Goal: Book appointment/travel/reservation

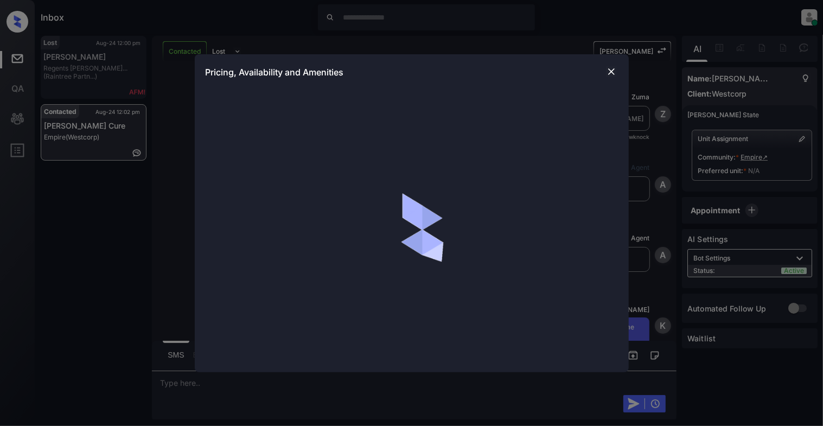
scroll to position [2217, 0]
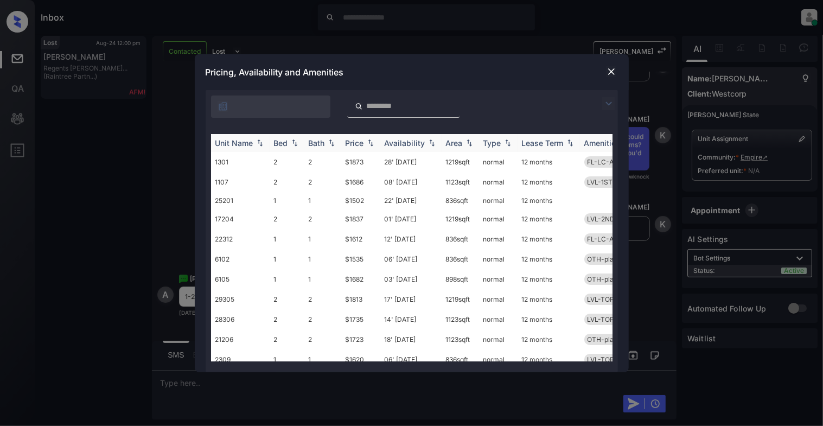
click at [262, 141] on img at bounding box center [260, 143] width 11 height 8
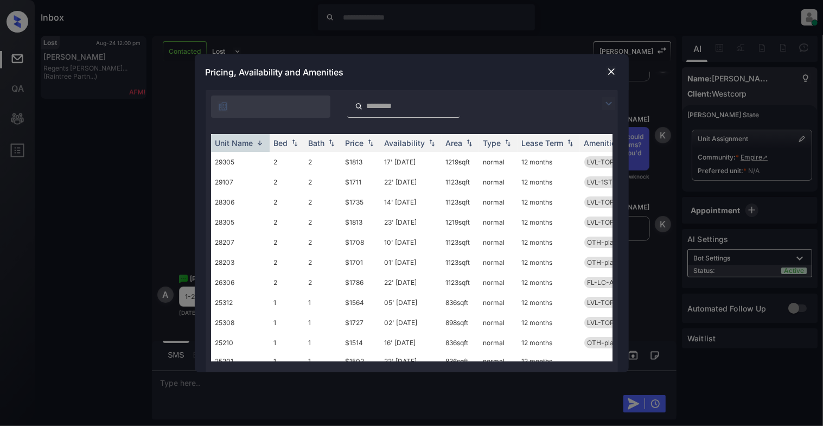
click at [612, 73] on img at bounding box center [611, 71] width 11 height 11
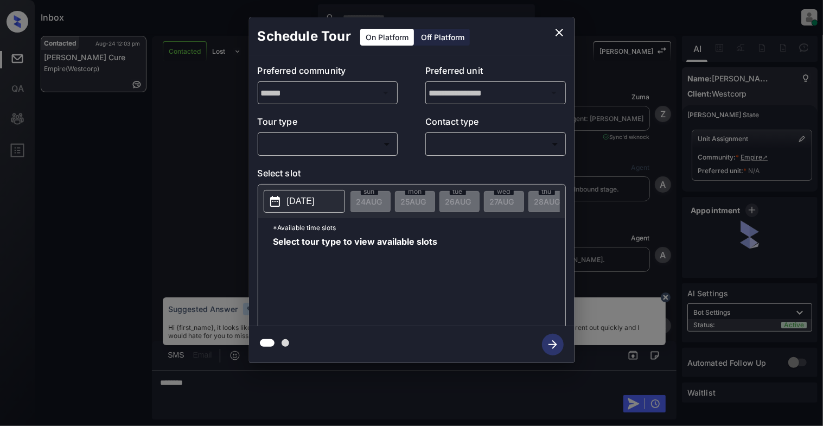
scroll to position [1492, 0]
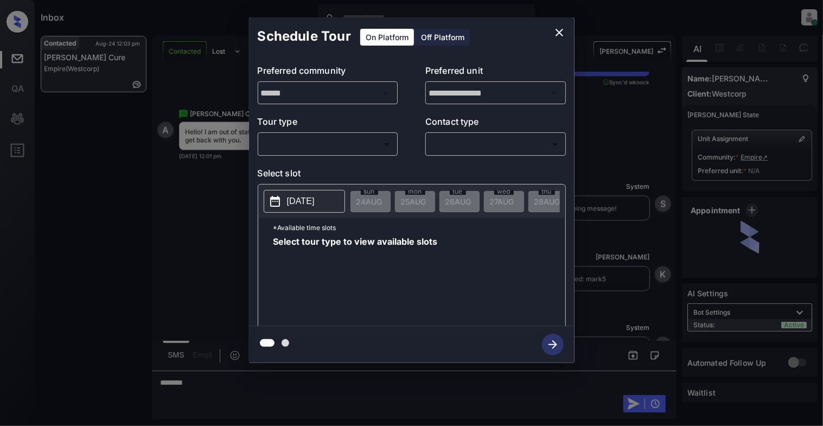
click at [359, 137] on body "Inbox Cynthia Montañez Online Set yourself offline Set yourself on break Profil…" at bounding box center [411, 213] width 823 height 426
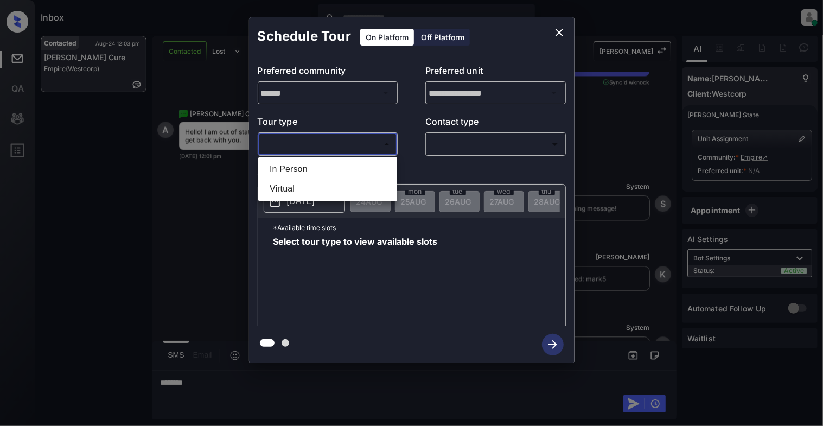
click at [562, 30] on div at bounding box center [411, 213] width 823 height 426
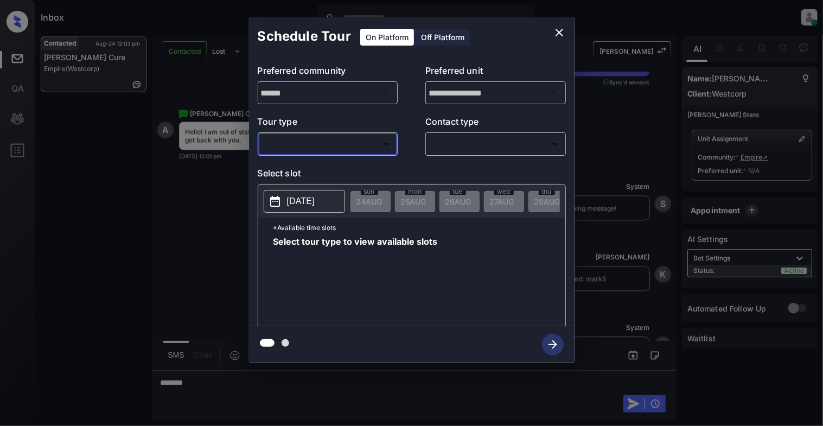
click at [556, 31] on icon "close" at bounding box center [559, 32] width 13 height 13
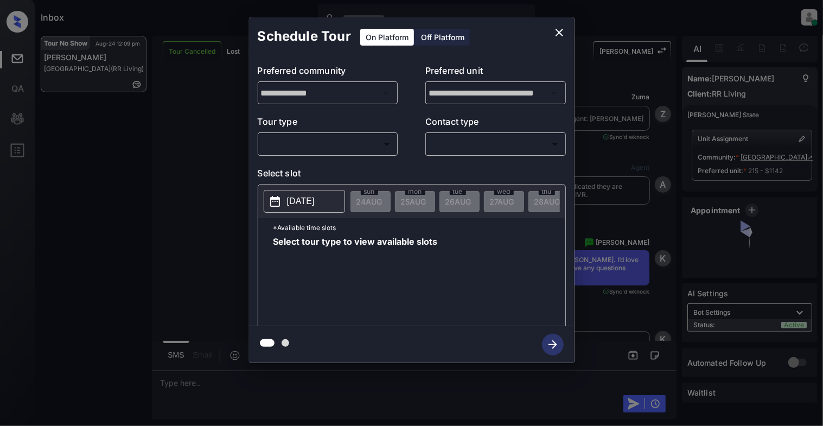
scroll to position [4003, 0]
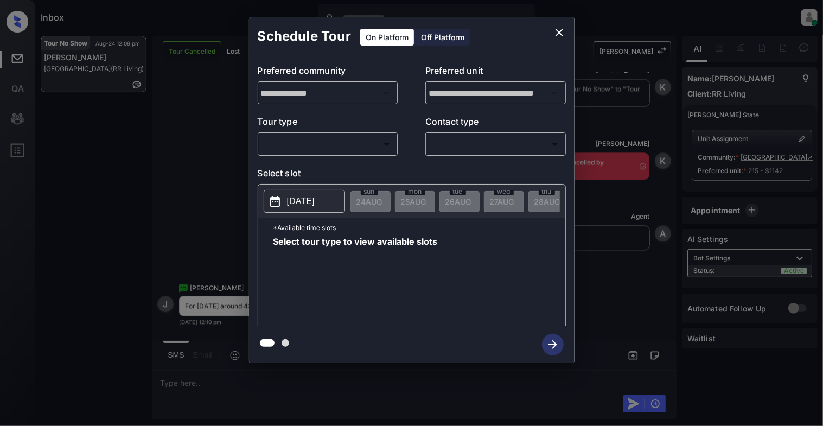
click at [300, 150] on body "Inbox Cynthia Montañez Online Set yourself offline Set yourself on break Profil…" at bounding box center [411, 213] width 823 height 426
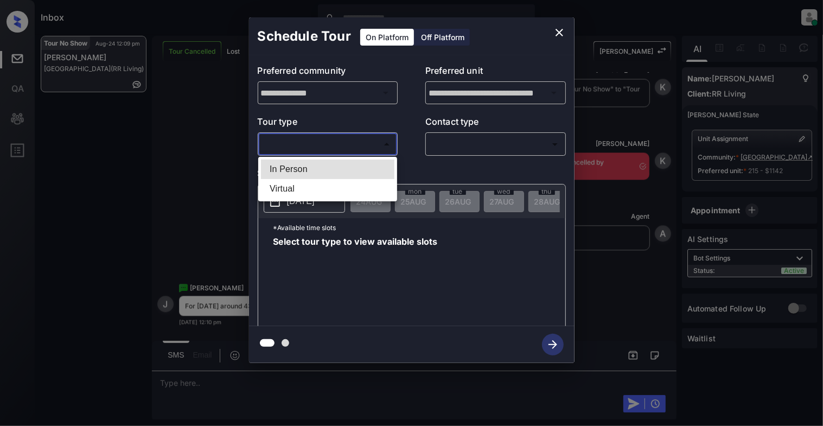
click at [290, 182] on li "Virtual" at bounding box center [327, 189] width 133 height 20
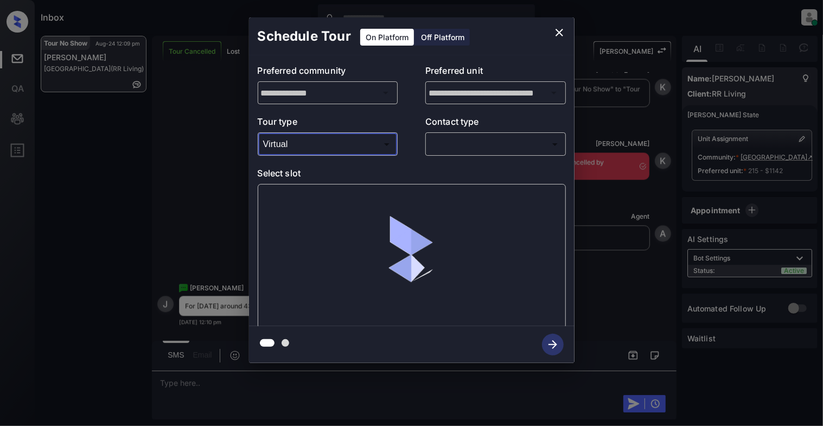
click at [311, 151] on body "Inbox Cynthia Montañez Online Set yourself offline Set yourself on break Profil…" at bounding box center [411, 213] width 823 height 426
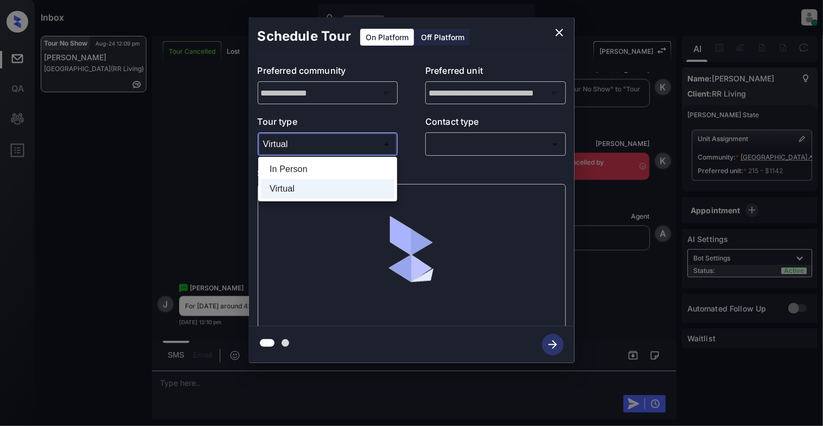
click at [307, 166] on li "In Person" at bounding box center [327, 170] width 133 height 20
type input "********"
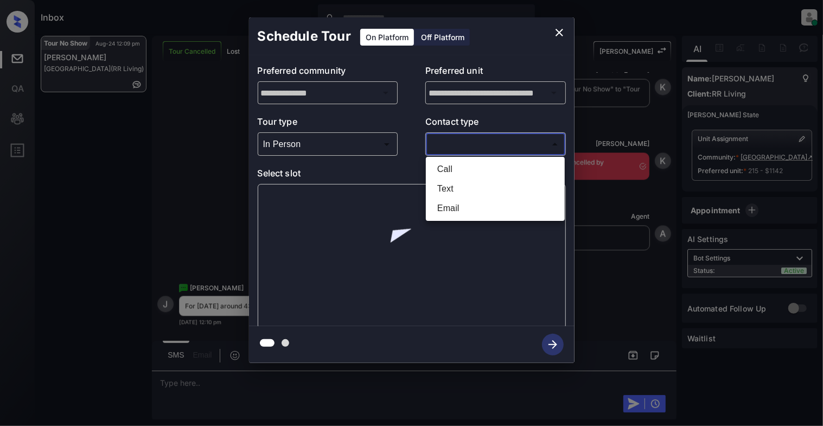
click at [530, 143] on body "Inbox Cynthia Montañez Online Set yourself offline Set yourself on break Profil…" at bounding box center [411, 213] width 823 height 426
click at [522, 186] on li "Text" at bounding box center [495, 189] width 133 height 20
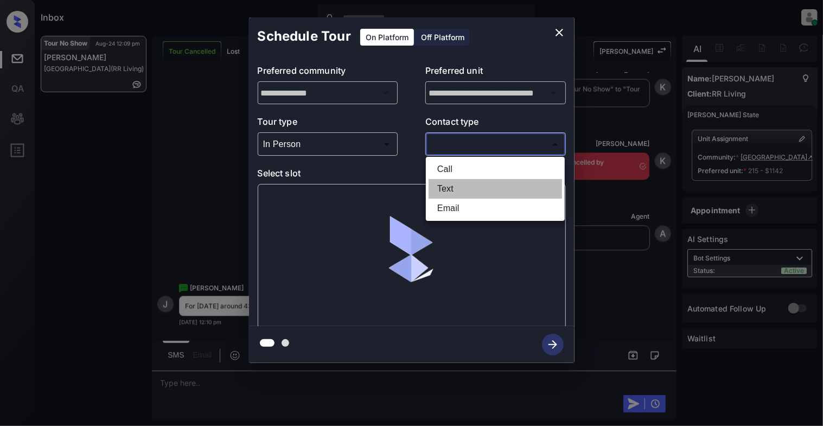
type input "****"
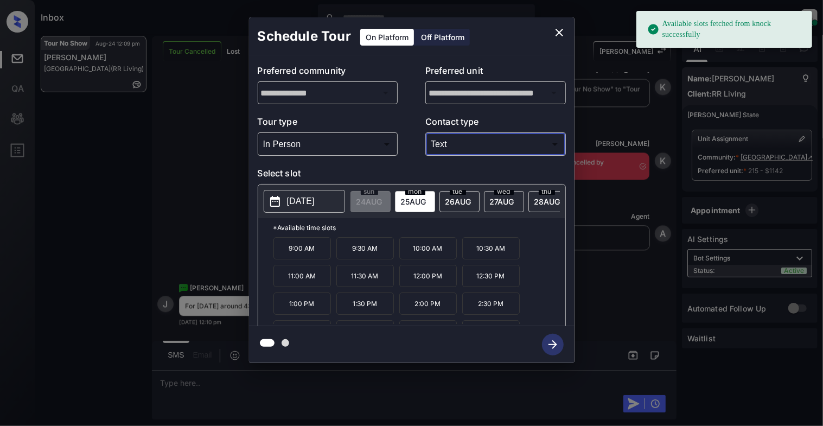
click at [309, 202] on p "2025-08-25" at bounding box center [301, 201] width 28 height 13
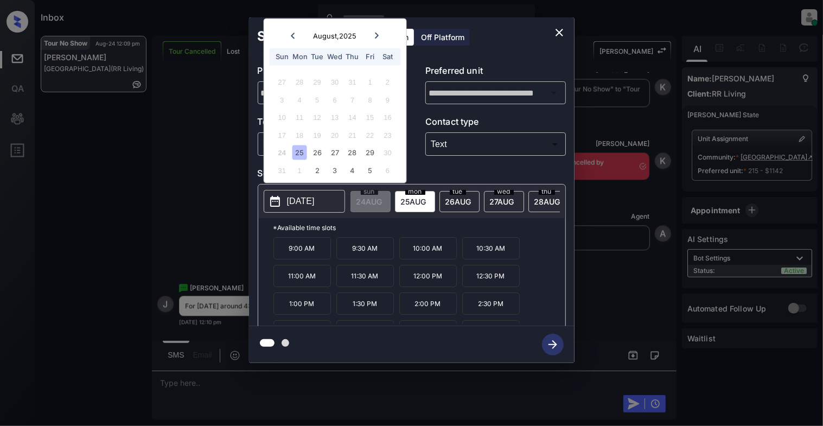
click at [300, 151] on div "25" at bounding box center [300, 152] width 15 height 15
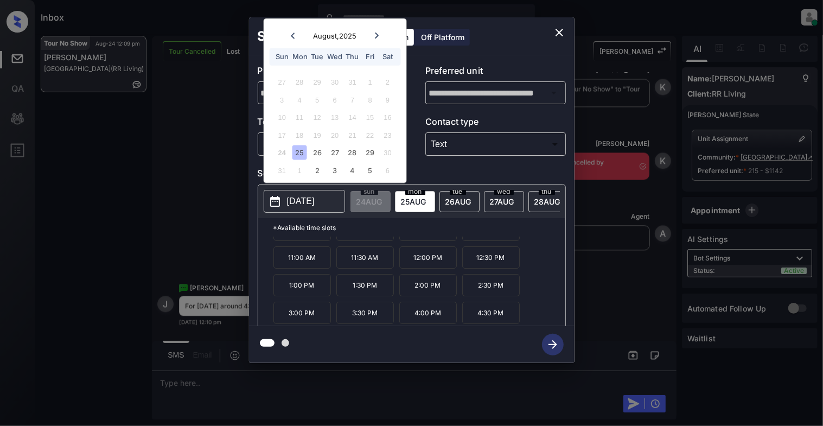
click at [491, 326] on div at bounding box center [412, 344] width 326 height 37
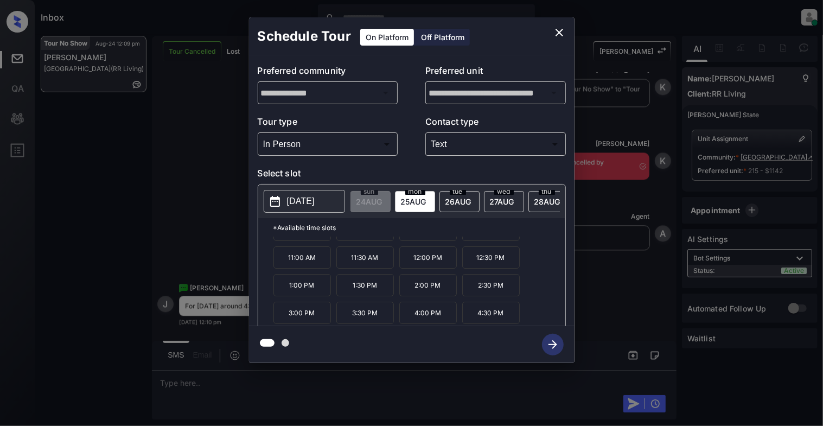
click at [480, 316] on p "4:30 PM" at bounding box center [491, 313] width 58 height 22
click at [558, 346] on icon "button" at bounding box center [553, 345] width 22 height 22
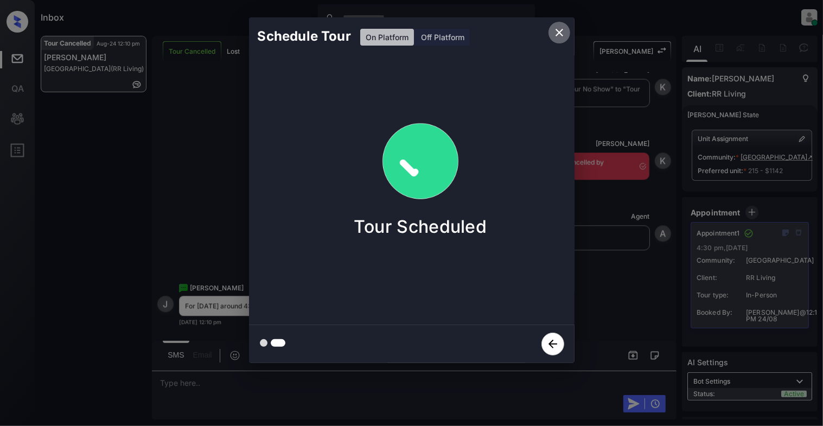
click at [557, 33] on icon "close" at bounding box center [559, 32] width 13 height 13
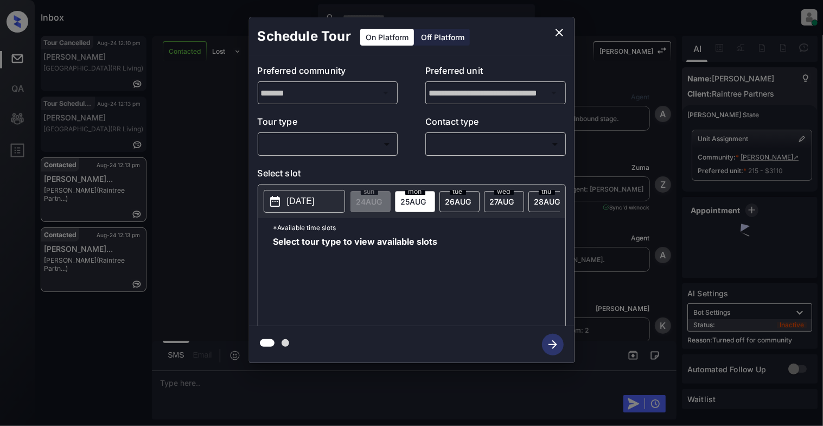
scroll to position [2724, 0]
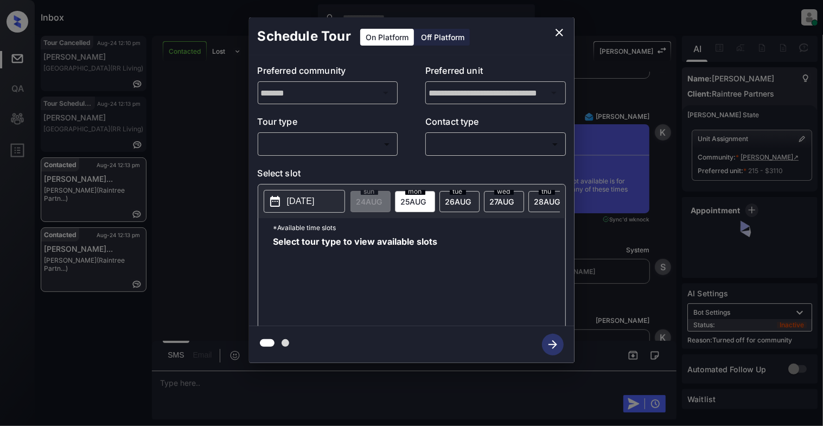
click at [347, 140] on body "Inbox Cynthia Montañez Online Set yourself offline Set yourself on break Profil…" at bounding box center [411, 213] width 823 height 426
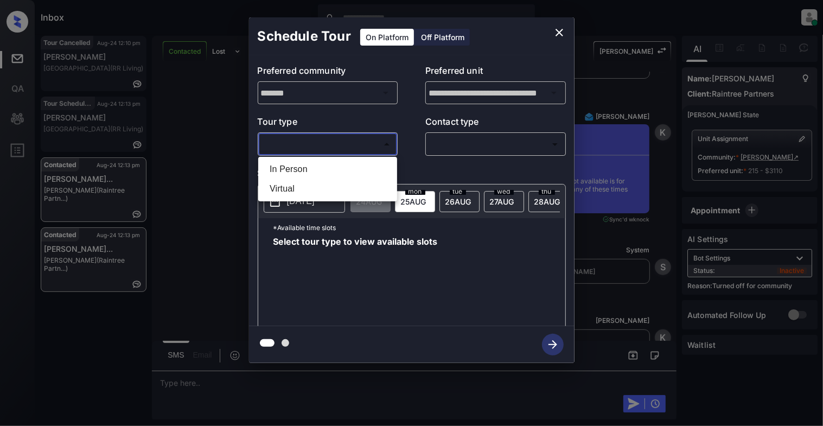
click at [354, 158] on ul "In Person Virtual" at bounding box center [327, 179] width 139 height 44
click at [360, 168] on li "In Person" at bounding box center [327, 170] width 133 height 20
type input "********"
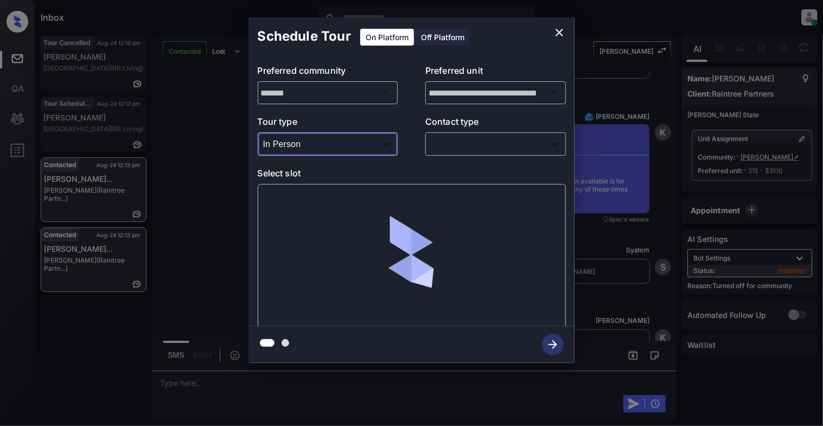
click at [441, 152] on body "Inbox Cynthia Montañez Online Set yourself offline Set yourself on break Profil…" at bounding box center [411, 213] width 823 height 426
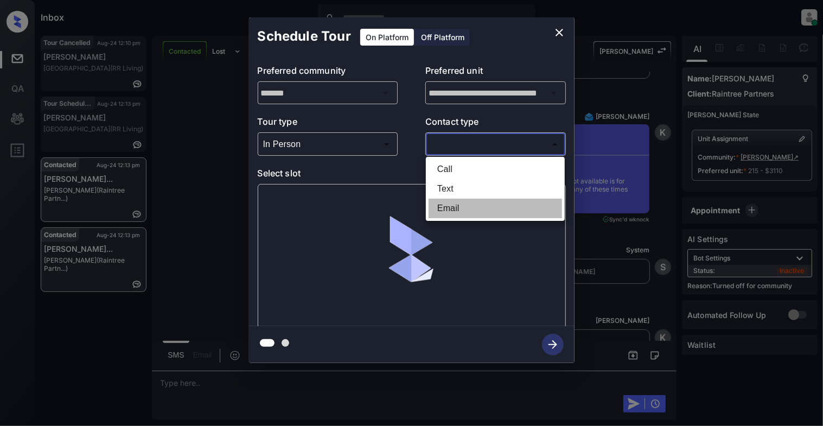
click at [453, 204] on li "Email" at bounding box center [495, 209] width 133 height 20
type input "*****"
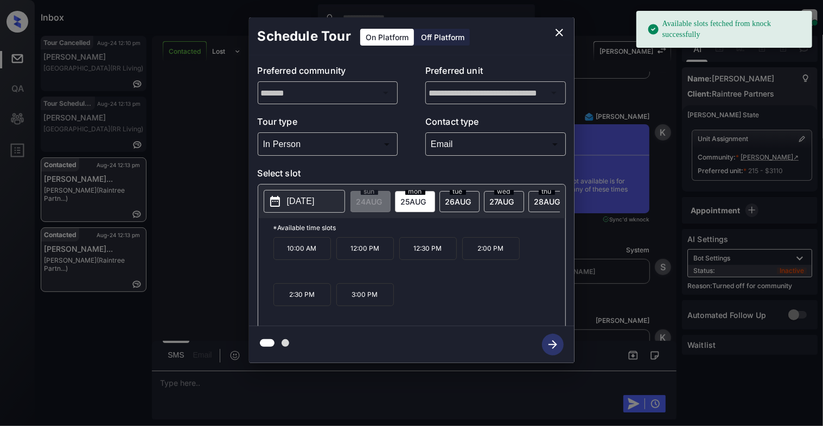
click at [307, 253] on p "10:00 AM" at bounding box center [303, 248] width 58 height 23
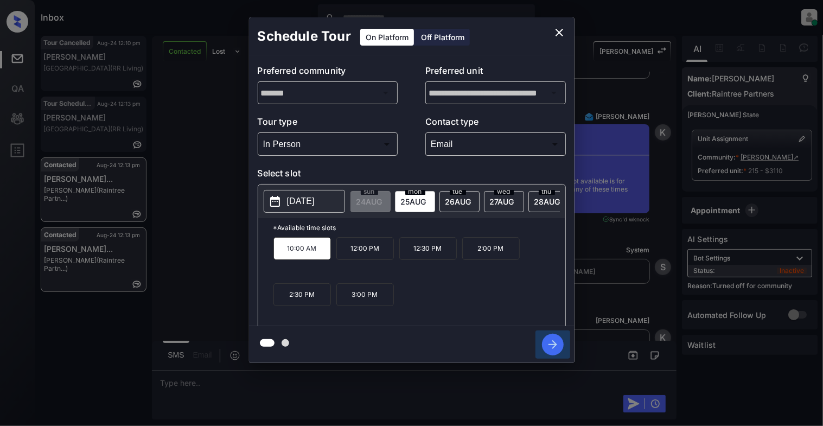
click at [550, 341] on icon "button" at bounding box center [553, 345] width 22 height 22
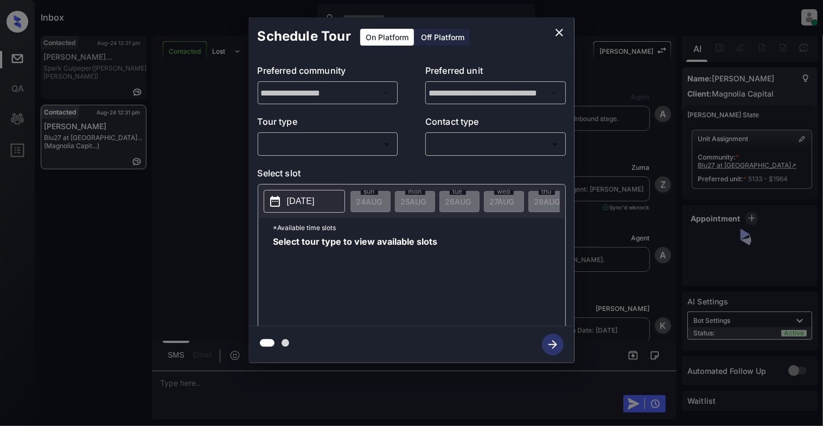
scroll to position [1592, 0]
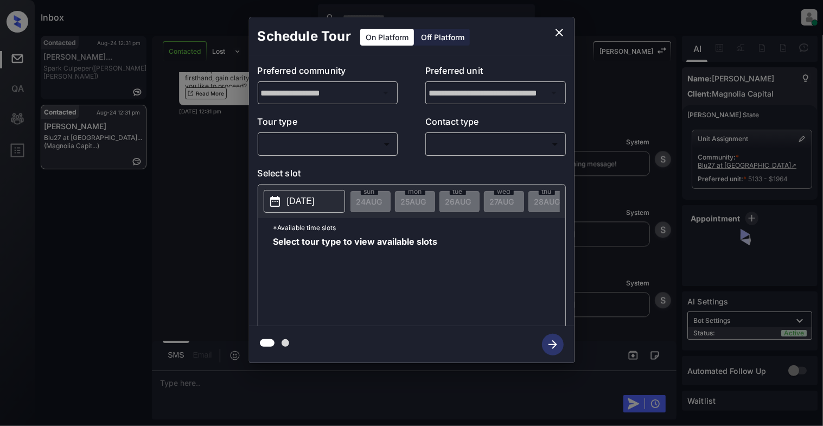
click at [308, 148] on body "Inbox Cynthia Montañez Online Set yourself offline Set yourself on break Profil…" at bounding box center [411, 213] width 823 height 426
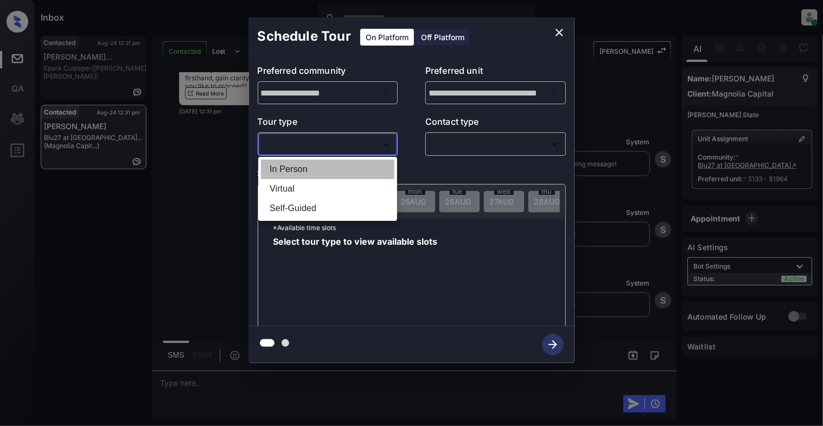
drag, startPoint x: 300, startPoint y: 171, endPoint x: 527, endPoint y: 118, distance: 234.0
click at [309, 167] on li "In Person" at bounding box center [327, 170] width 133 height 20
type input "********"
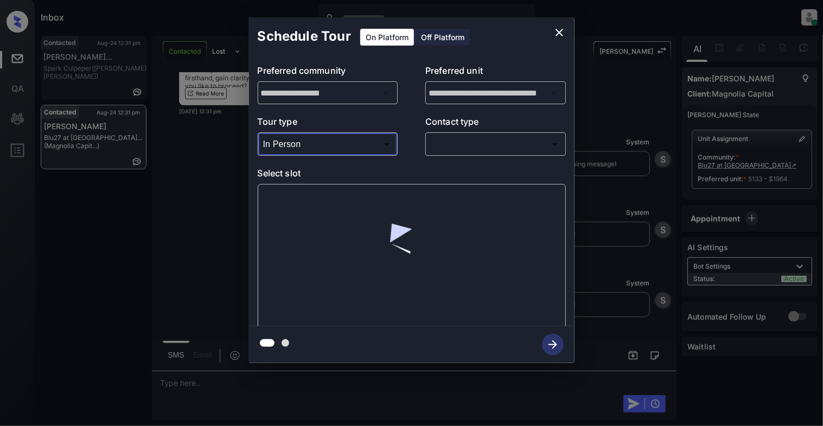
click at [543, 132] on div "​ ​" at bounding box center [495, 143] width 141 height 23
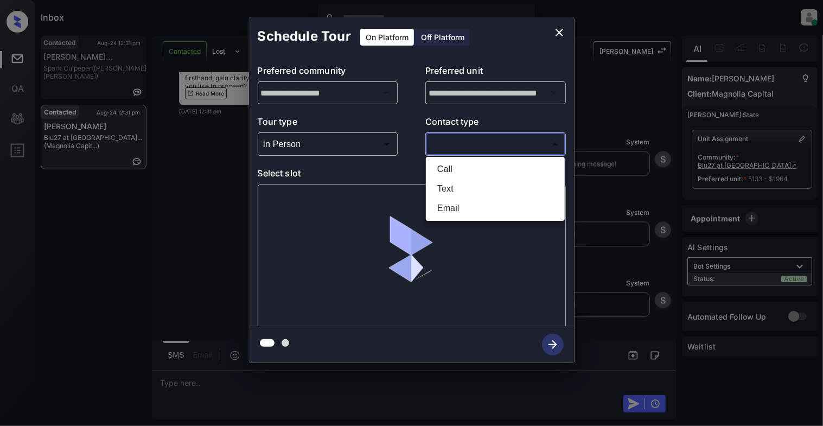
click at [541, 137] on body "Inbox Cynthia Montañez Online Set yourself offline Set yourself on break Profil…" at bounding box center [411, 213] width 823 height 426
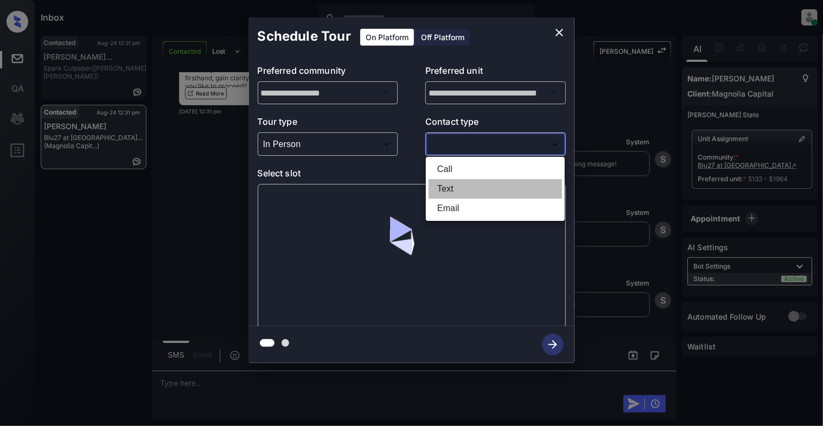
click at [441, 189] on li "Text" at bounding box center [495, 189] width 133 height 20
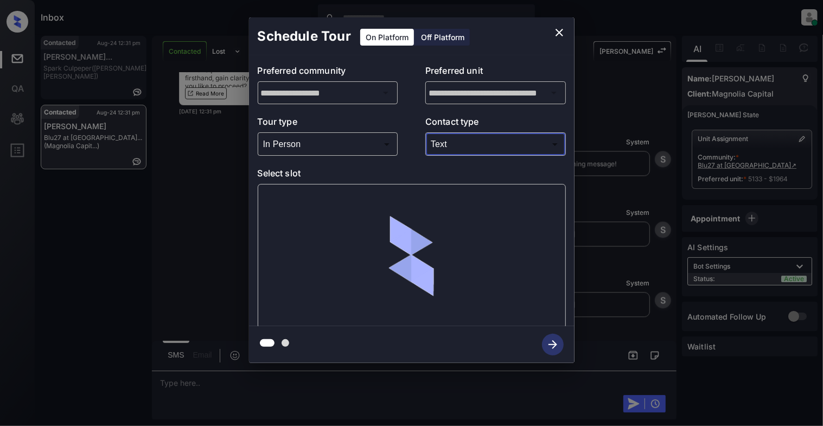
click at [470, 148] on body "Inbox Cynthia Montañez Online Set yourself offline Set yourself on break Profil…" at bounding box center [411, 213] width 823 height 426
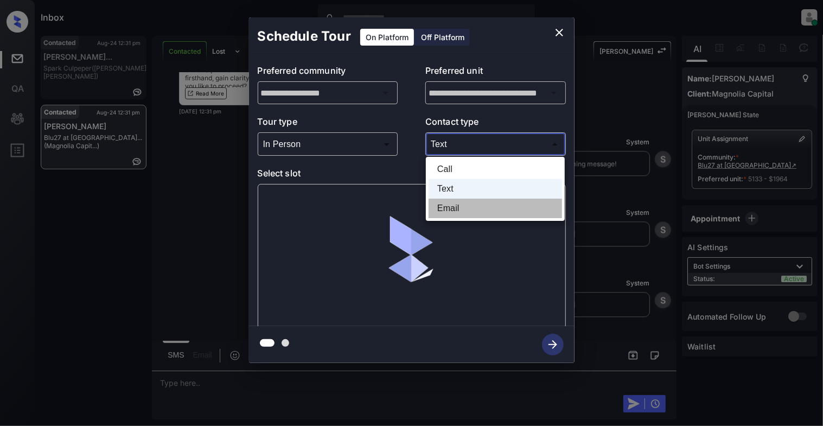
click at [436, 208] on li "Email" at bounding box center [495, 209] width 133 height 20
type input "*****"
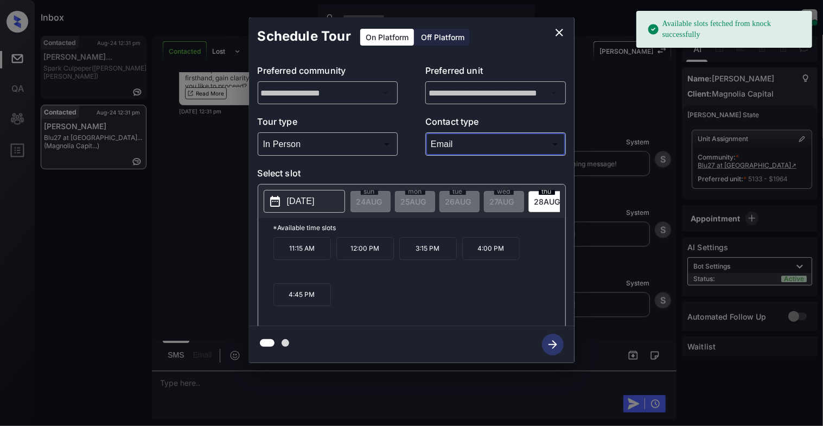
click at [291, 205] on p "2025-08-28" at bounding box center [301, 201] width 28 height 13
drag, startPoint x: 364, startPoint y: 296, endPoint x: 397, endPoint y: 294, distance: 33.8
click at [364, 298] on div "11:15 AM 12:00 PM 3:15 PM 4:00 PM 4:45 PM" at bounding box center [420, 280] width 292 height 87
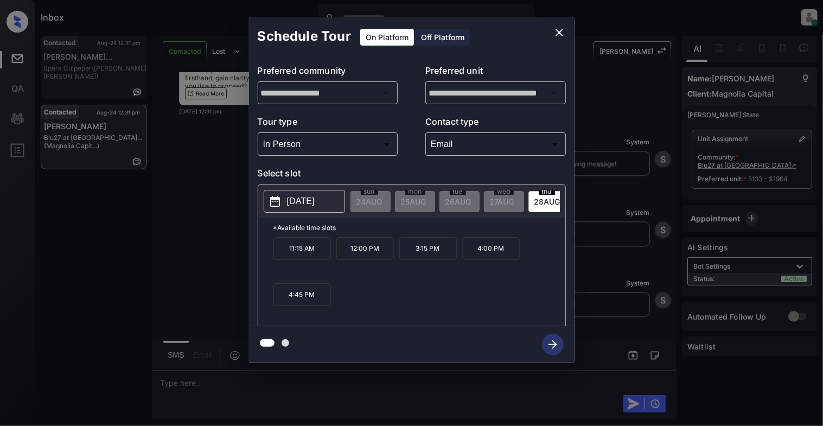
drag, startPoint x: 508, startPoint y: 257, endPoint x: 530, endPoint y: 302, distance: 50.0
click at [506, 257] on p "4:00 PM" at bounding box center [491, 248] width 58 height 23
click at [556, 340] on icon "button" at bounding box center [553, 345] width 22 height 22
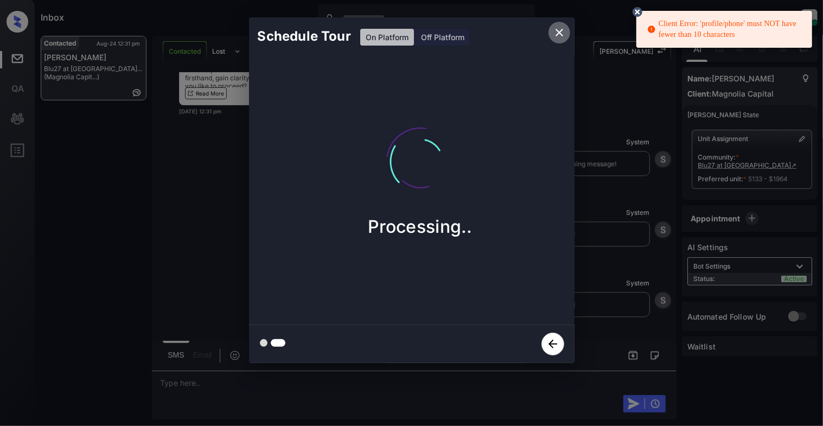
click at [557, 29] on icon "close" at bounding box center [559, 32] width 13 height 13
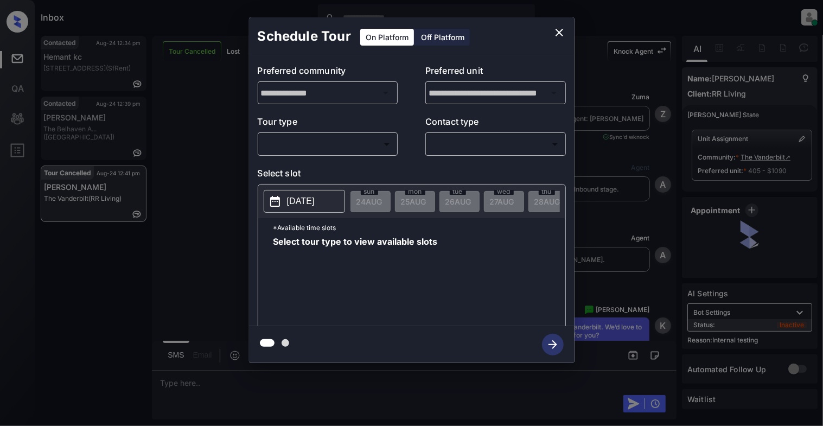
scroll to position [5770, 0]
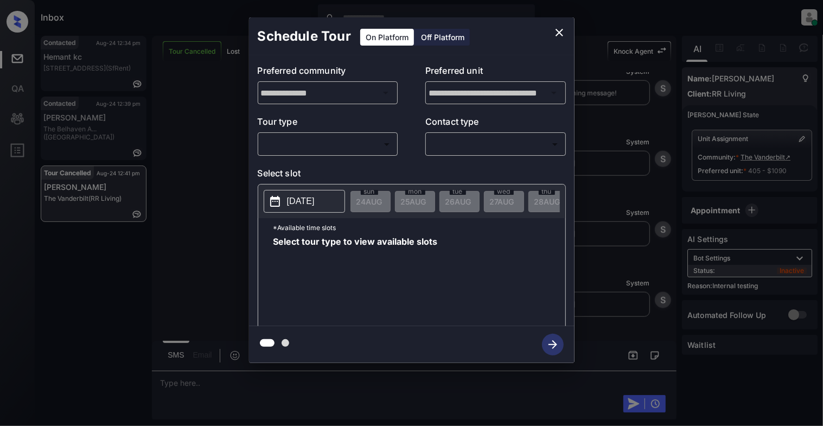
click at [298, 148] on body "Inbox [PERSON_NAME] Online Set yourself offline Set yourself on break Profile S…" at bounding box center [411, 213] width 823 height 426
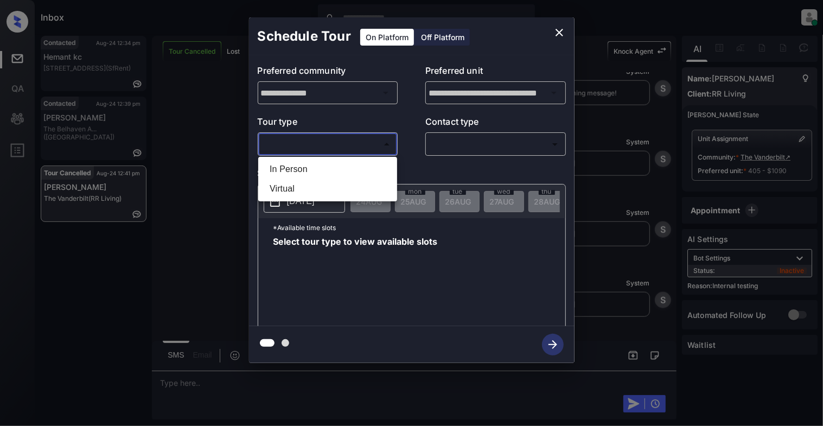
click at [294, 170] on li "In Person" at bounding box center [327, 170] width 133 height 20
type input "********"
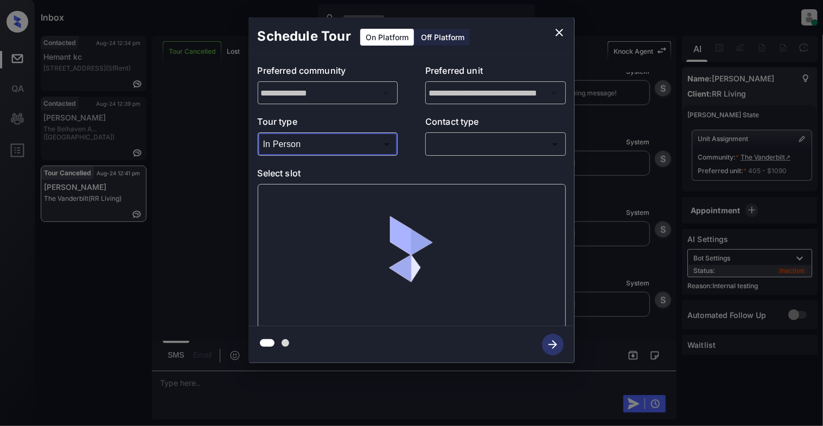
click at [522, 138] on body "Inbox [PERSON_NAME] Online Set yourself offline Set yourself on break Profile S…" at bounding box center [411, 213] width 823 height 426
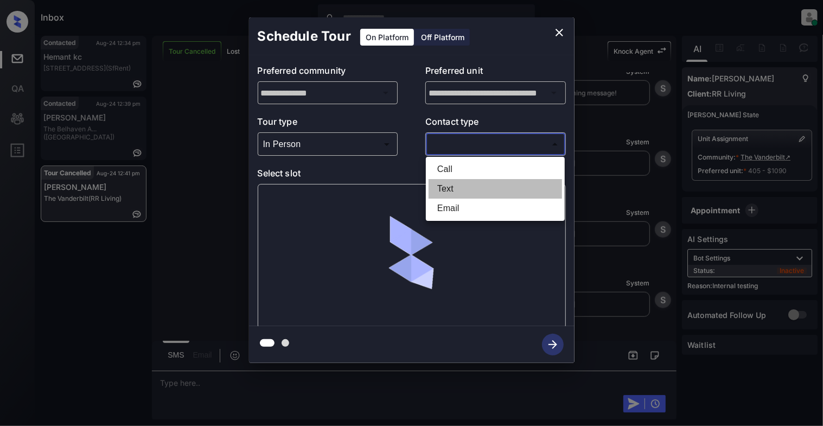
click at [462, 187] on li "Text" at bounding box center [495, 189] width 133 height 20
type input "****"
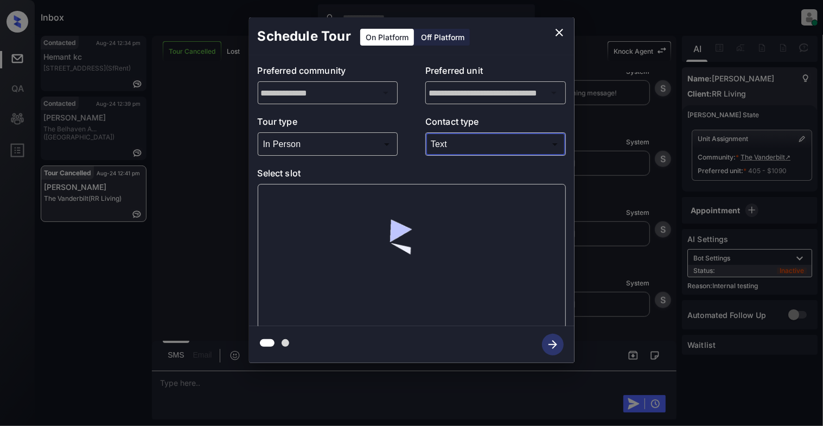
click at [558, 36] on icon "close" at bounding box center [559, 32] width 13 height 13
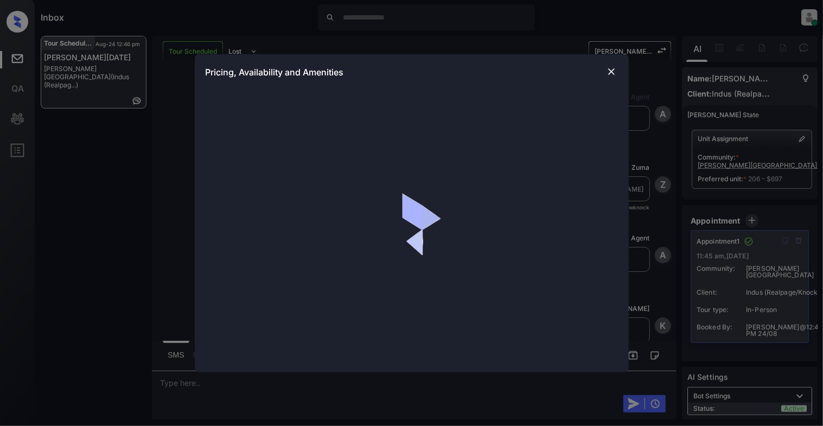
scroll to position [5979, 0]
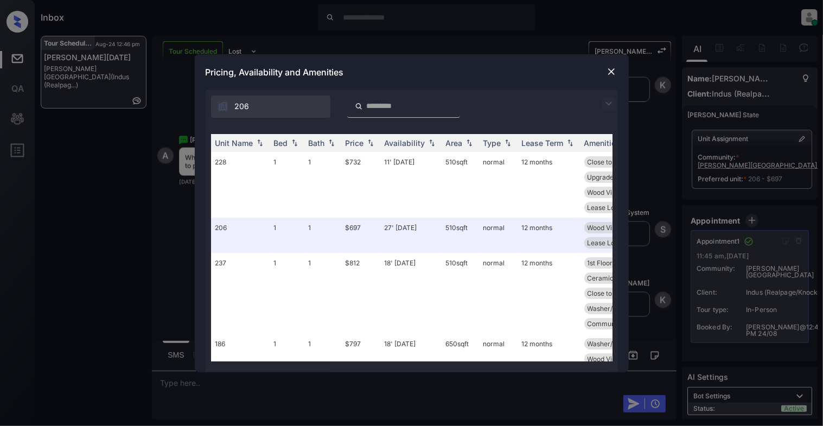
click at [608, 75] on img at bounding box center [611, 71] width 11 height 11
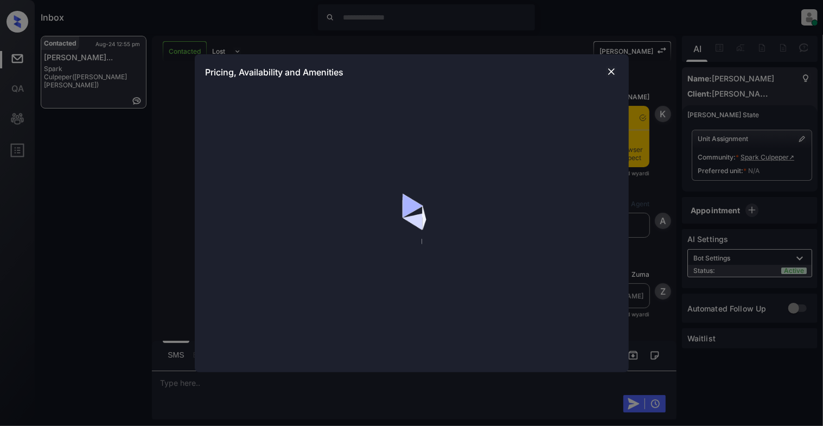
scroll to position [1982, 0]
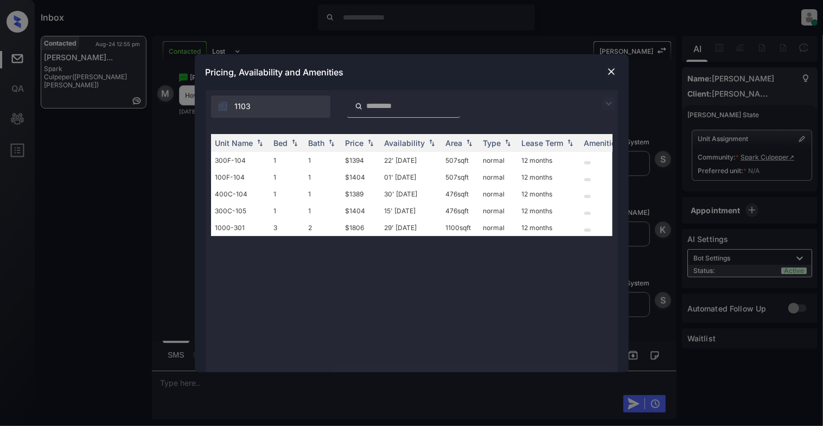
click at [611, 72] on img at bounding box center [611, 71] width 11 height 11
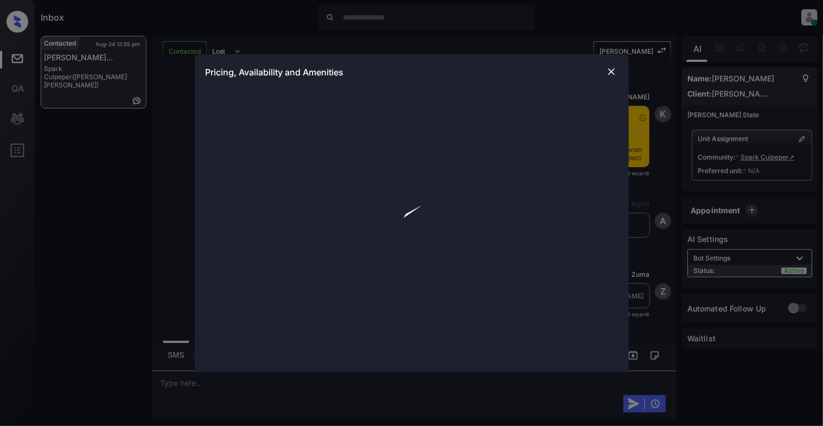
scroll to position [1982, 0]
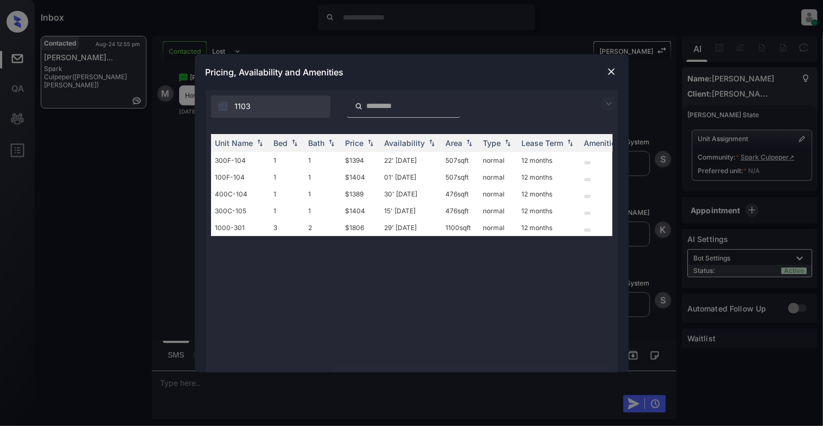
click at [613, 68] on img at bounding box center [611, 71] width 11 height 11
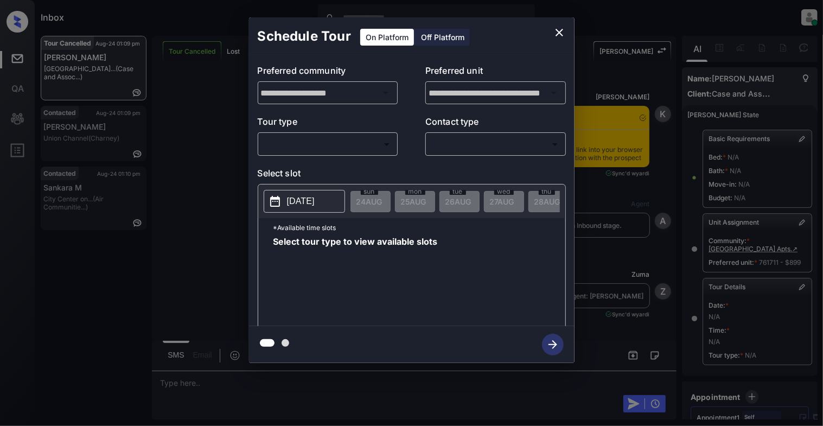
scroll to position [264, 0]
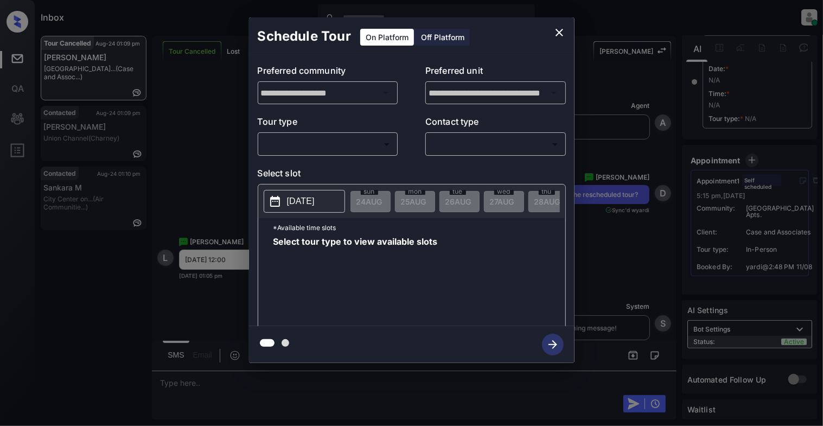
click at [307, 142] on body "Inbox Cynthia Montañez Online Set yourself offline Set yourself on break Profil…" at bounding box center [411, 213] width 823 height 426
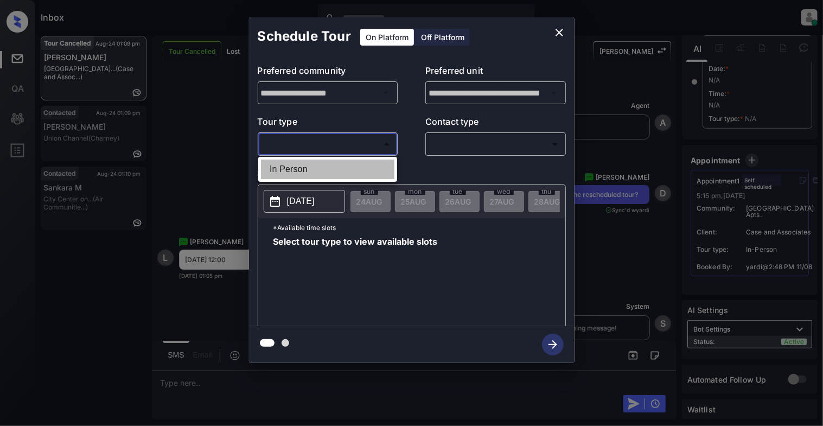
click at [315, 168] on li "In Person" at bounding box center [327, 170] width 133 height 20
type input "********"
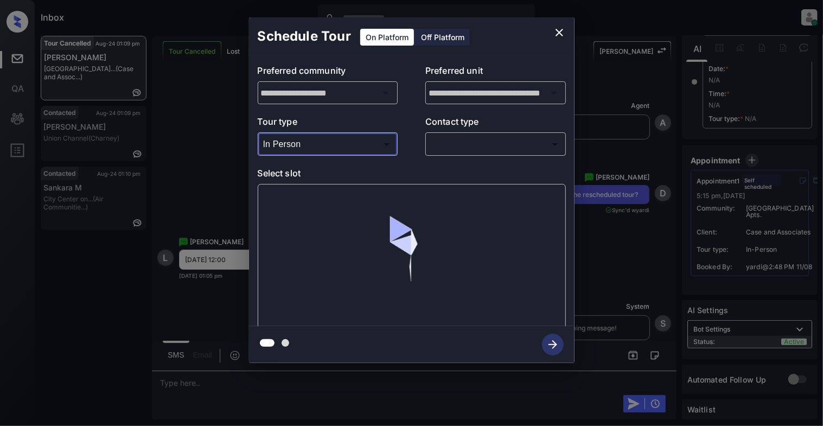
click at [534, 136] on body "Inbox Cynthia Montañez Online Set yourself offline Set yourself on break Profil…" at bounding box center [411, 213] width 823 height 426
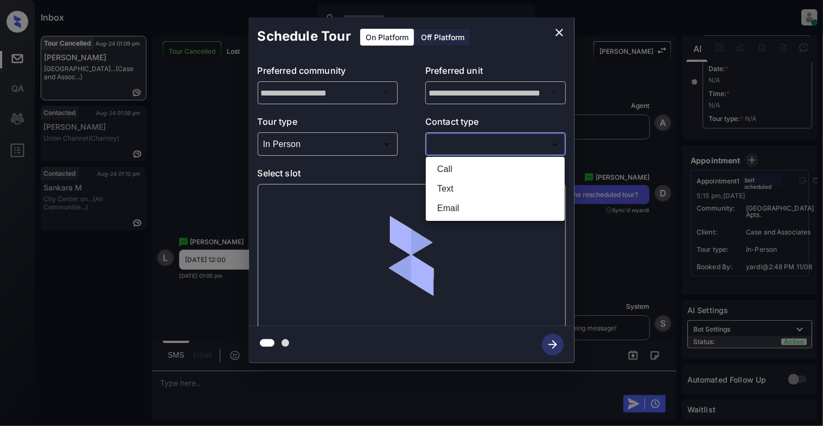
click at [441, 192] on li "Text" at bounding box center [495, 189] width 133 height 20
type input "****"
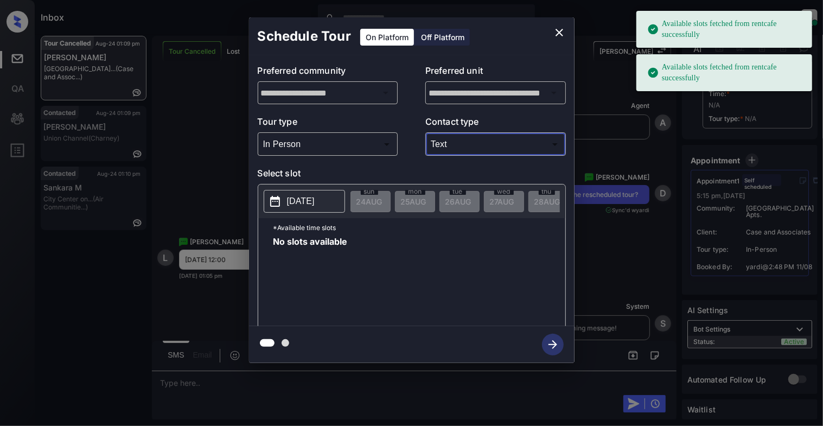
click at [311, 200] on p "[DATE]" at bounding box center [301, 201] width 28 height 13
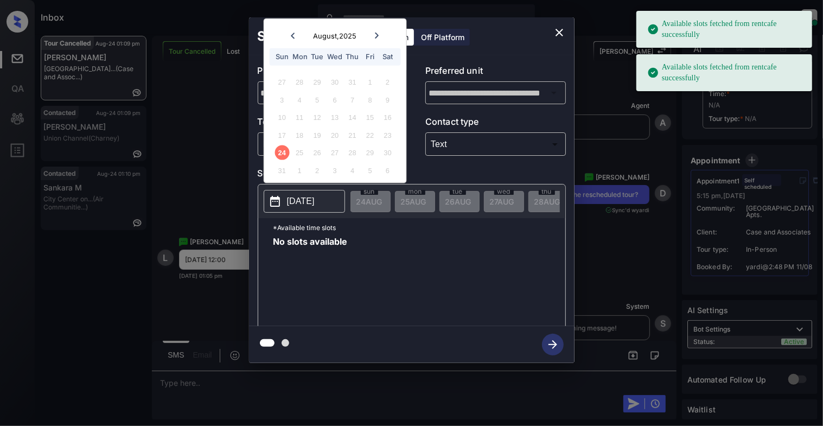
click at [556, 29] on icon "close" at bounding box center [560, 33] width 8 height 8
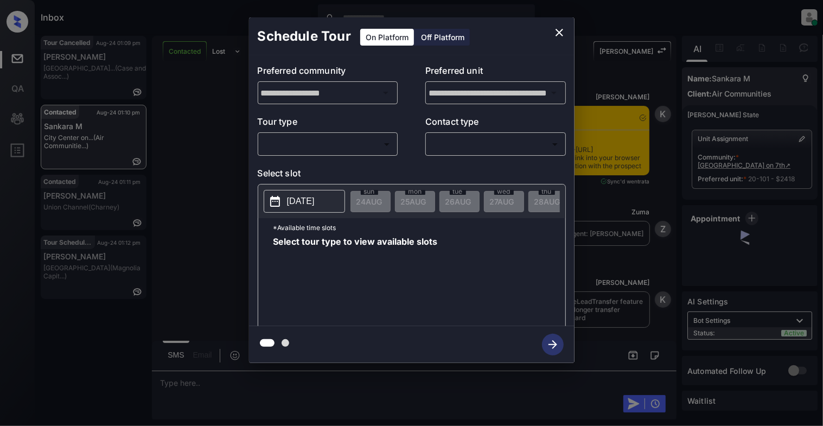
scroll to position [1848, 0]
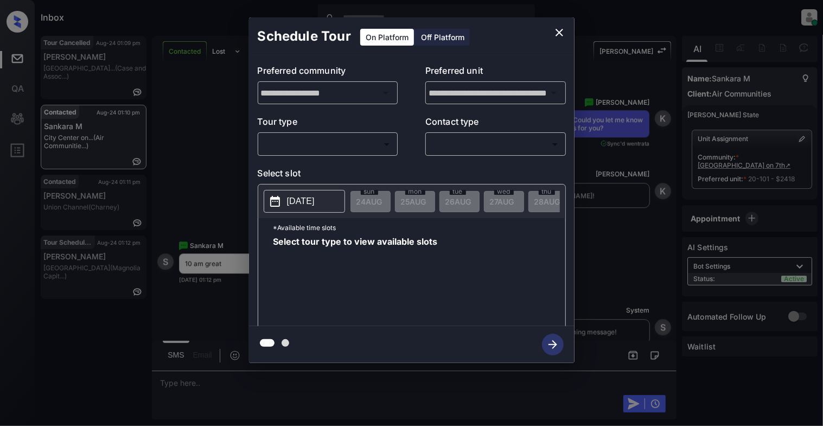
click at [317, 142] on body "Inbox [PERSON_NAME] Online Set yourself offline Set yourself on break Profile S…" at bounding box center [411, 213] width 823 height 426
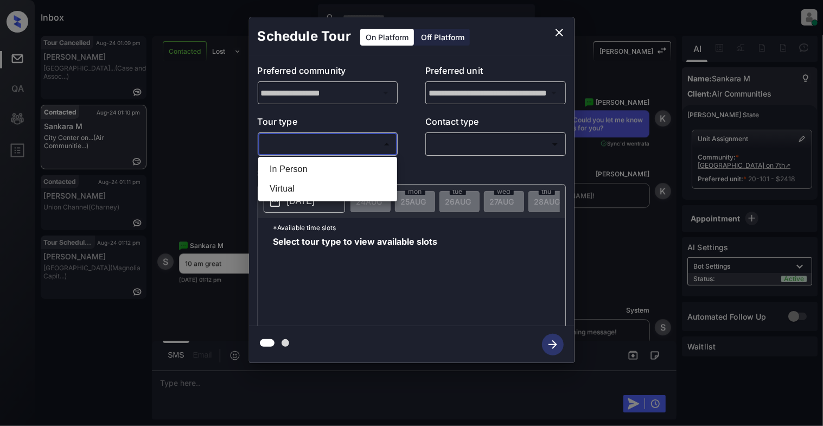
click at [309, 172] on li "In Person" at bounding box center [327, 170] width 133 height 20
type input "********"
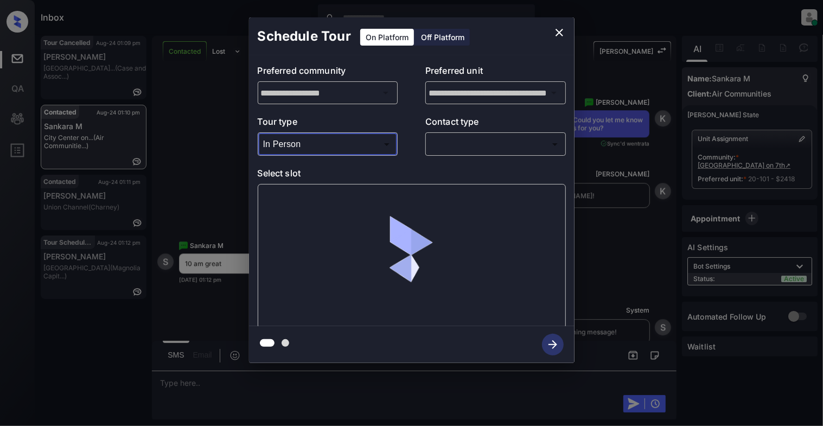
click at [461, 147] on body "Inbox [PERSON_NAME] Online Set yourself offline Set yourself on break Profile S…" at bounding box center [411, 213] width 823 height 426
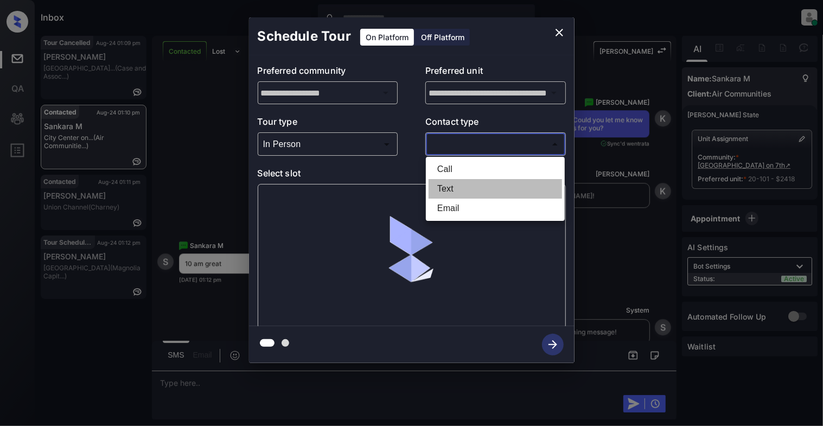
click at [452, 187] on li "Text" at bounding box center [495, 189] width 133 height 20
type input "****"
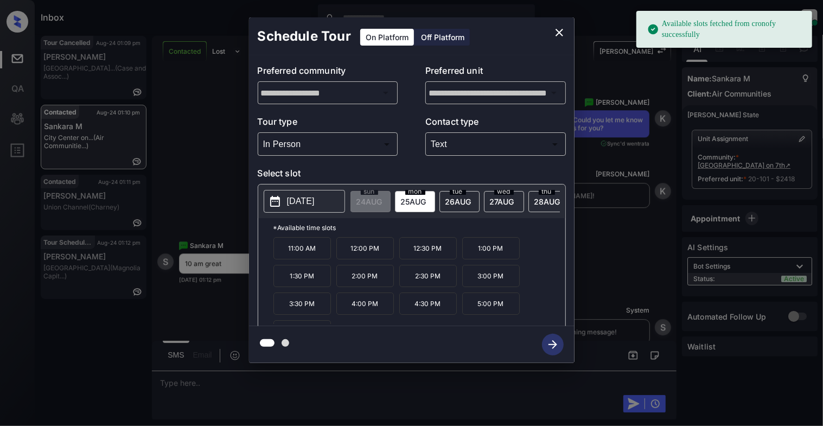
click at [293, 199] on p "[DATE]" at bounding box center [301, 201] width 28 height 13
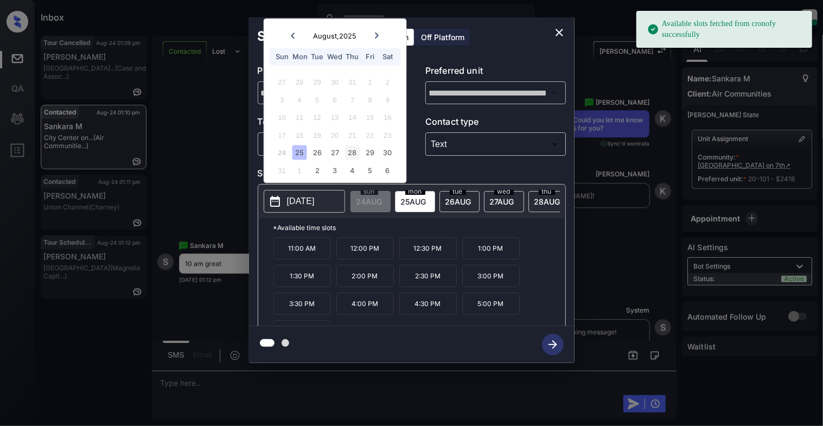
click at [352, 150] on div "28" at bounding box center [352, 152] width 15 height 15
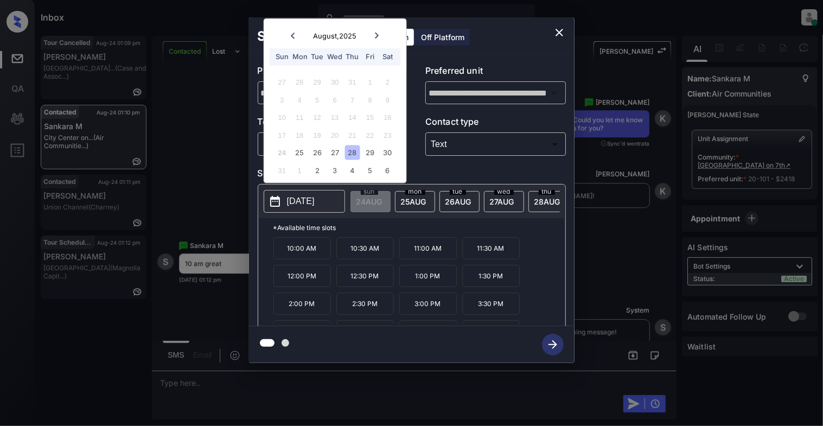
click at [298, 259] on p "10:00 AM" at bounding box center [303, 248] width 58 height 22
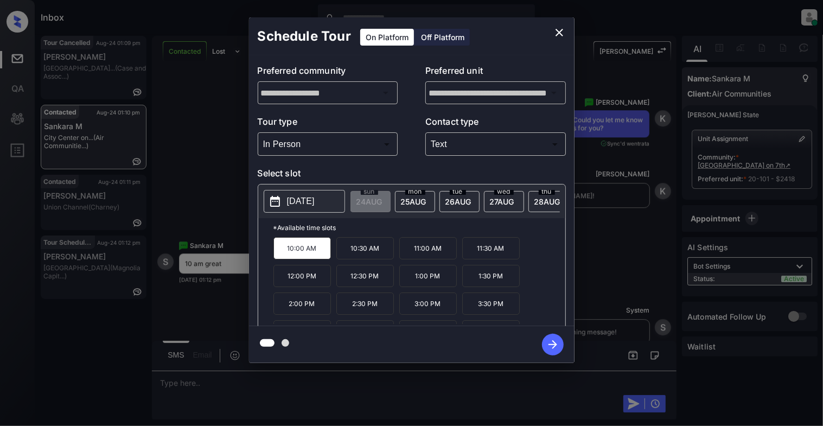
click at [550, 348] on icon "button" at bounding box center [553, 345] width 22 height 22
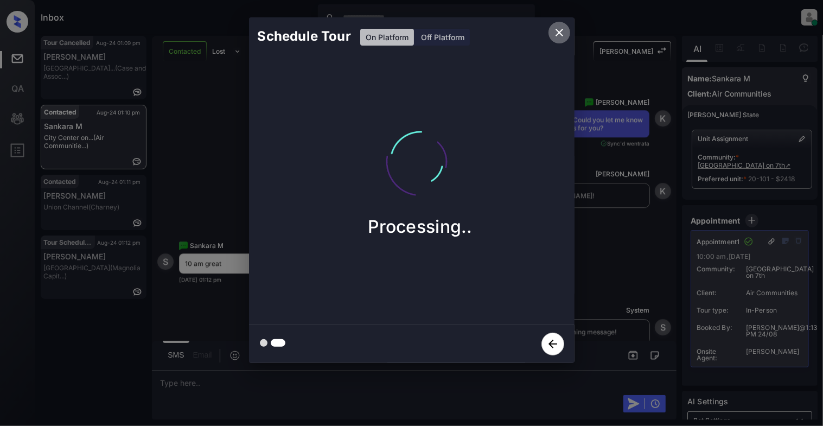
click at [558, 33] on icon "close" at bounding box center [560, 33] width 8 height 8
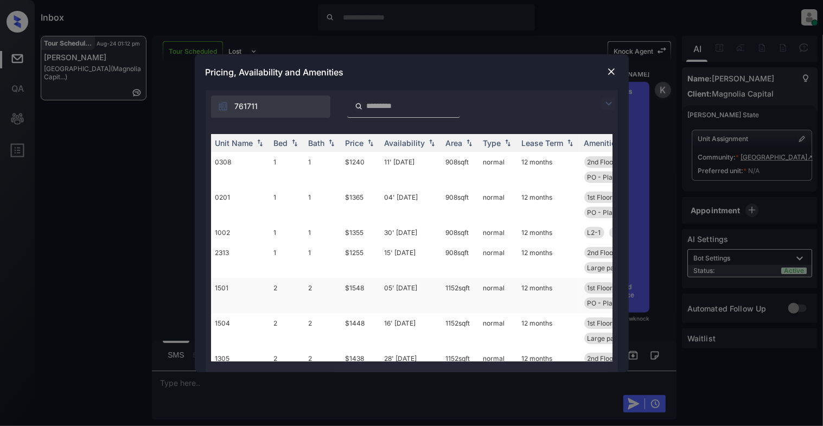
scroll to position [72, 0]
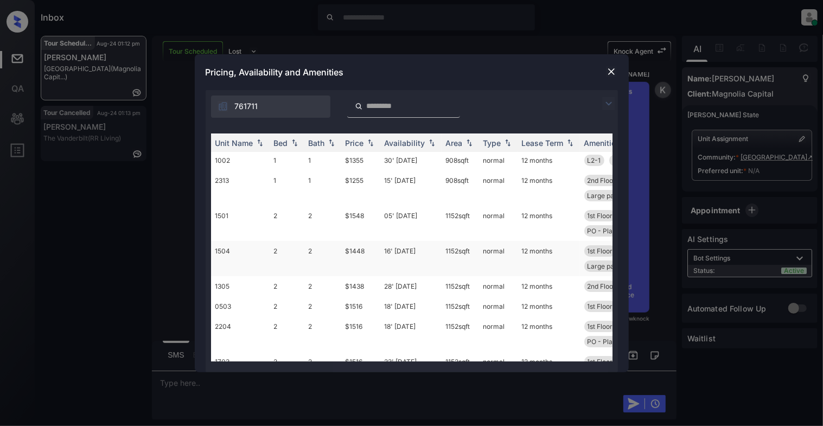
click at [256, 256] on td "1504" at bounding box center [240, 258] width 59 height 35
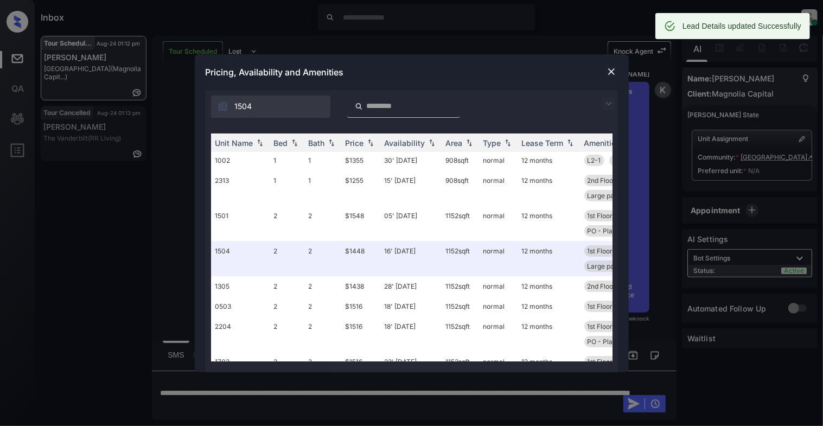
click at [616, 68] on img at bounding box center [611, 71] width 11 height 11
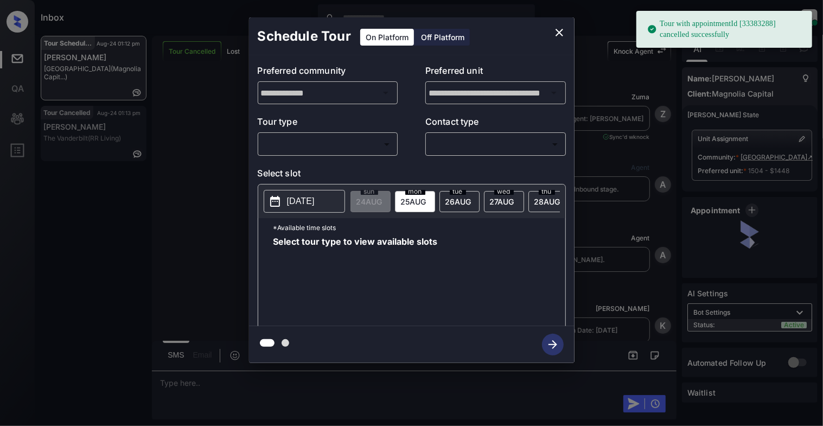
scroll to position [5382, 0]
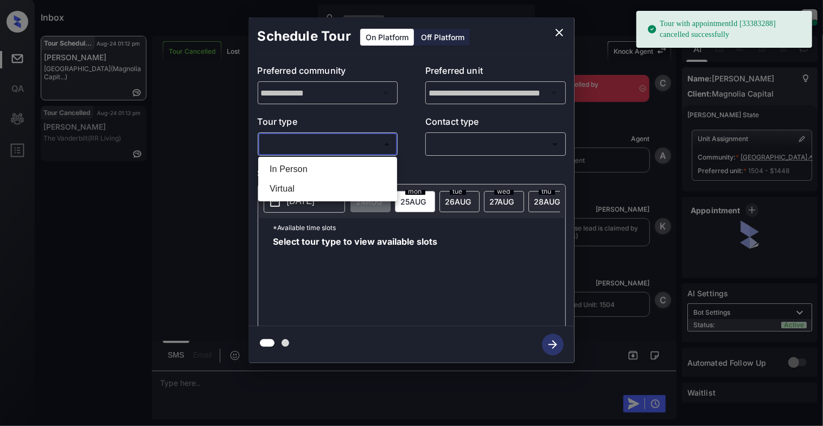
click at [319, 144] on body "Tour with appointmentId [33383288] cancelled successfully Inbox [PERSON_NAME] O…" at bounding box center [411, 213] width 823 height 426
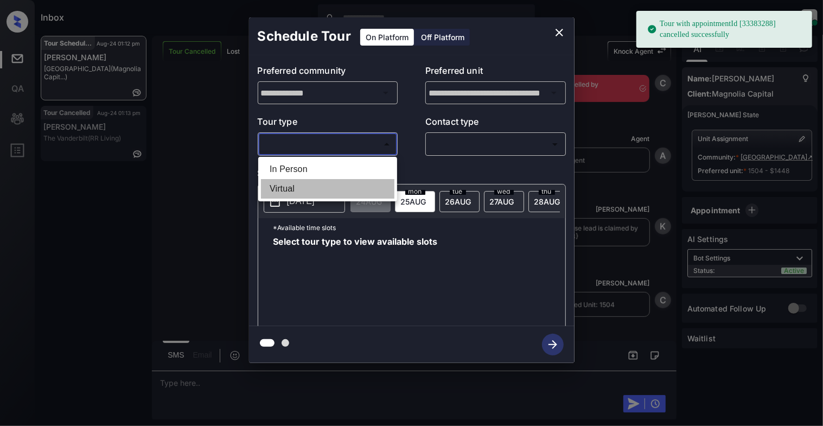
click at [317, 183] on li "Virtual" at bounding box center [327, 189] width 133 height 20
type input "*******"
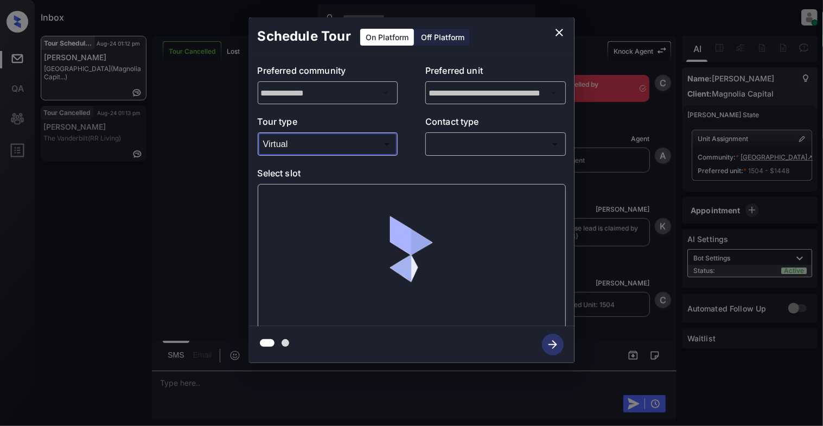
click at [473, 152] on body "Tour with appointmentId [33383288] cancelled successfully Inbox Cynthia Montañe…" at bounding box center [411, 213] width 823 height 426
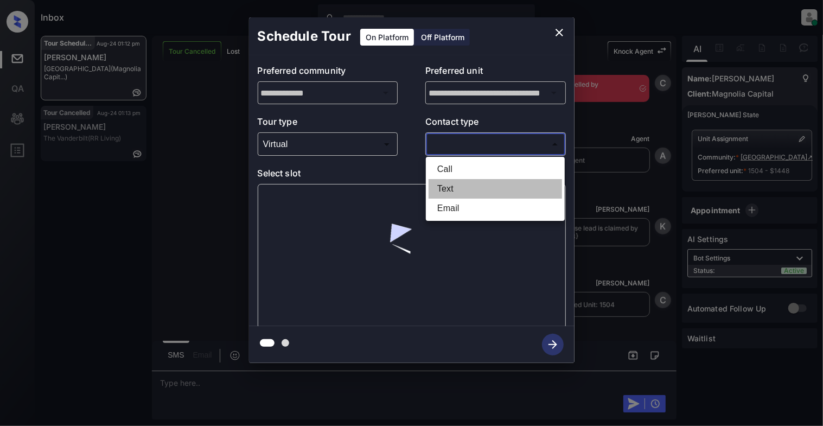
click at [454, 190] on li "Text" at bounding box center [495, 189] width 133 height 20
type input "****"
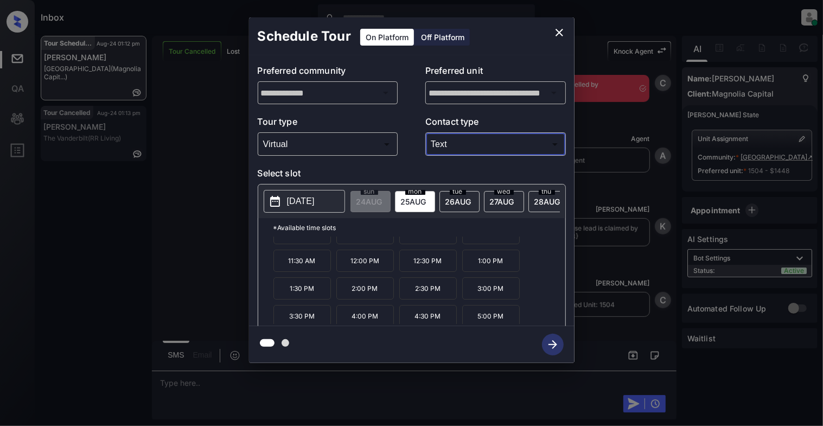
scroll to position [20, 0]
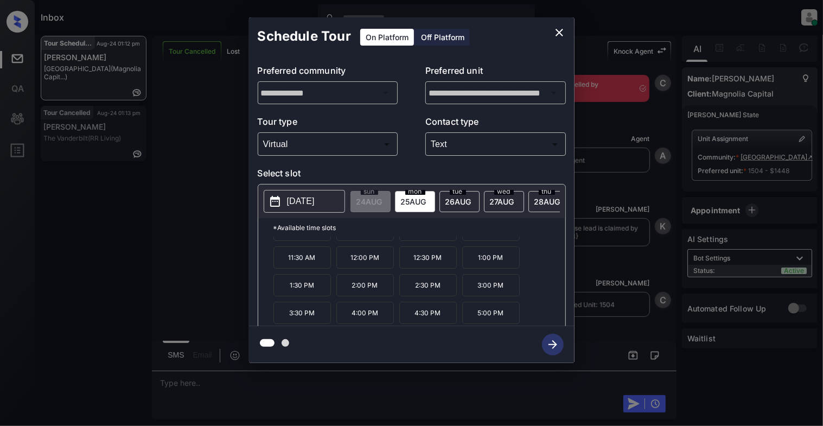
click at [507, 320] on p "5:00 PM" at bounding box center [491, 313] width 58 height 22
click at [556, 348] on icon "button" at bounding box center [553, 345] width 22 height 22
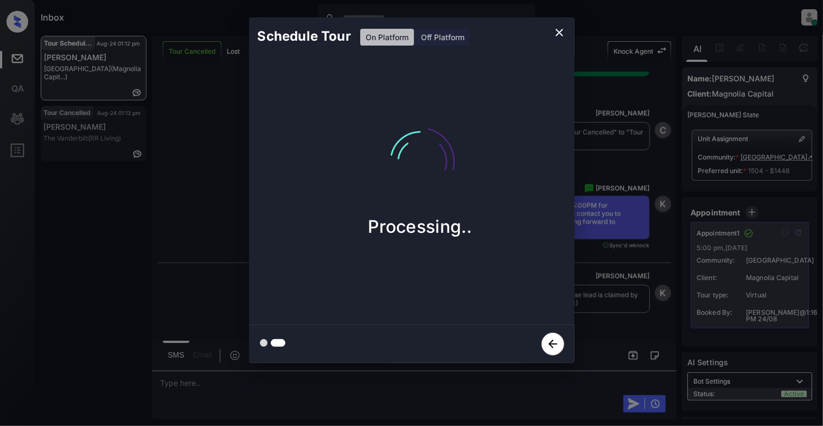
scroll to position [5759, 0]
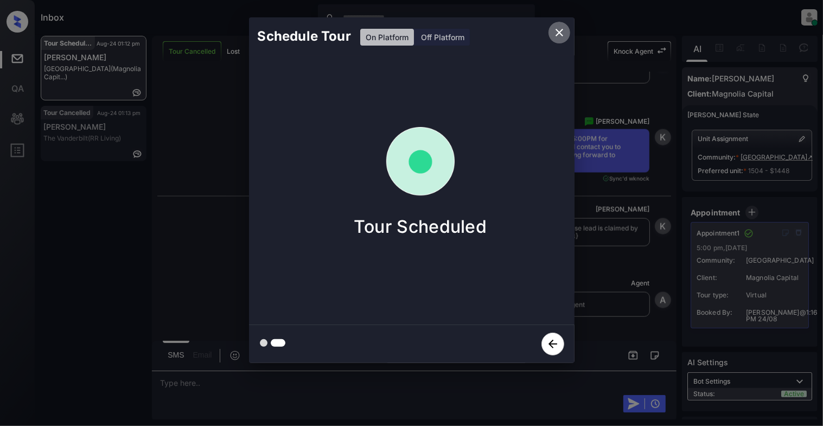
click at [556, 29] on icon "close" at bounding box center [560, 33] width 8 height 8
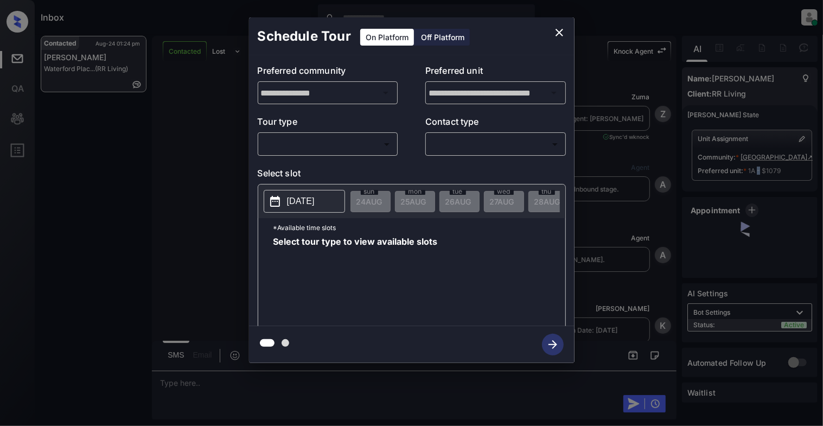
scroll to position [3267, 0]
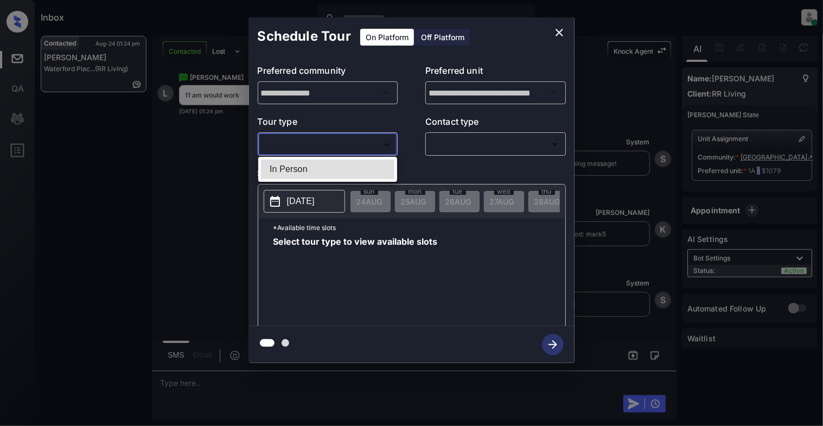
click at [323, 146] on body "Inbox [PERSON_NAME] Online Set yourself offline Set yourself on break Profile S…" at bounding box center [411, 213] width 823 height 426
click at [322, 168] on li "In Person" at bounding box center [327, 170] width 133 height 20
type input "********"
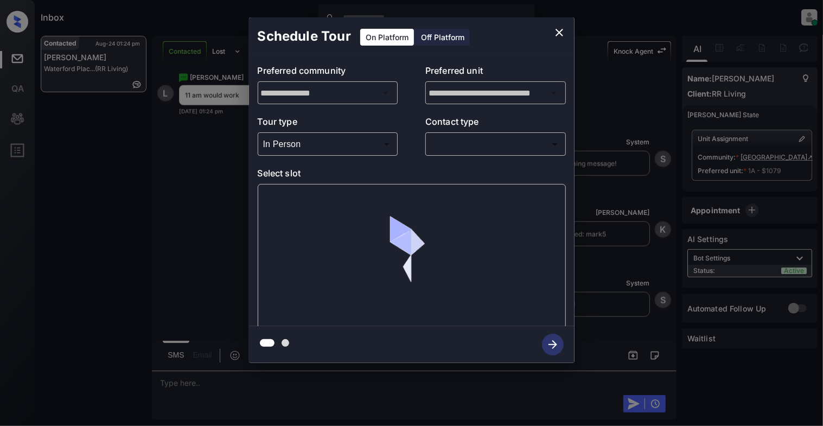
click at [480, 131] on p "Contact type" at bounding box center [495, 123] width 141 height 17
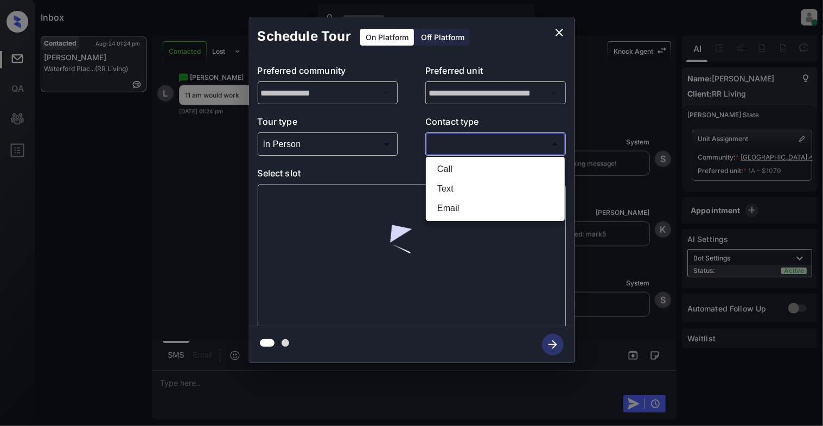
click at [480, 137] on body "Inbox [PERSON_NAME] Online Set yourself offline Set yourself on break Profile S…" at bounding box center [411, 213] width 823 height 426
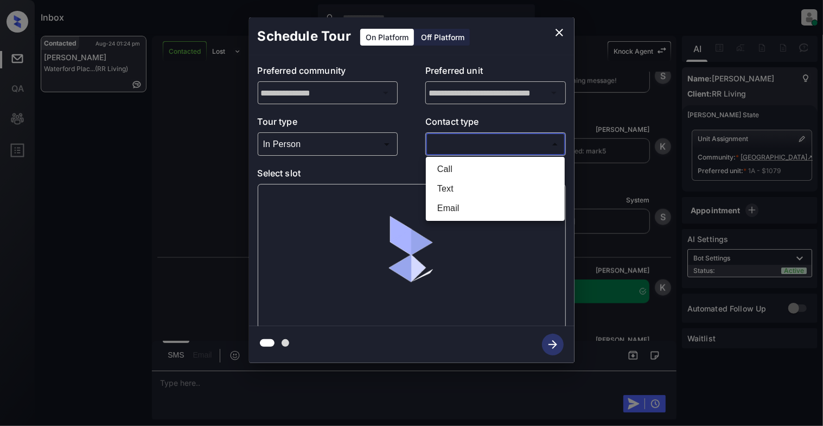
scroll to position [3410, 0]
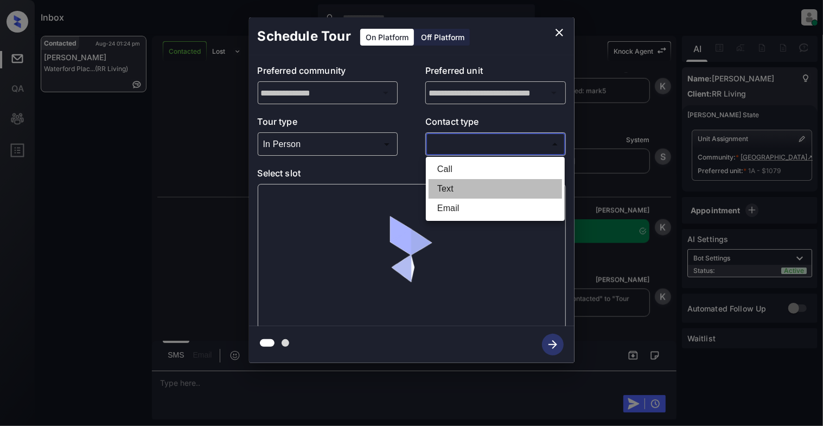
click at [448, 188] on li "Text" at bounding box center [495, 189] width 133 height 20
type input "****"
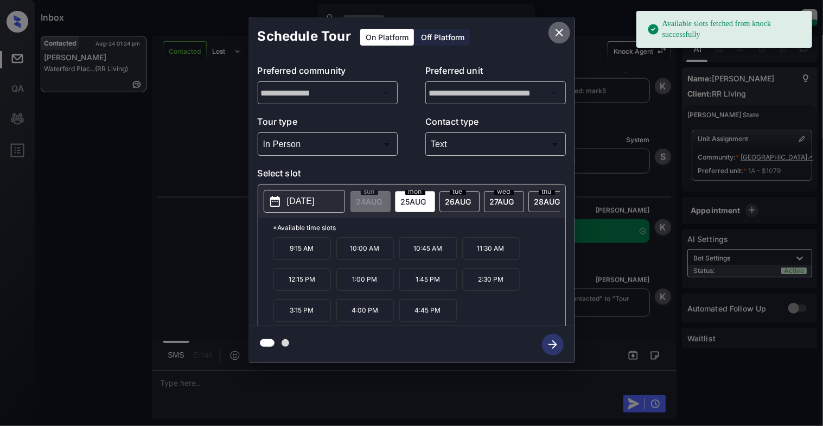
click at [563, 31] on icon "close" at bounding box center [559, 32] width 13 height 13
